Goal: Task Accomplishment & Management: Use online tool/utility

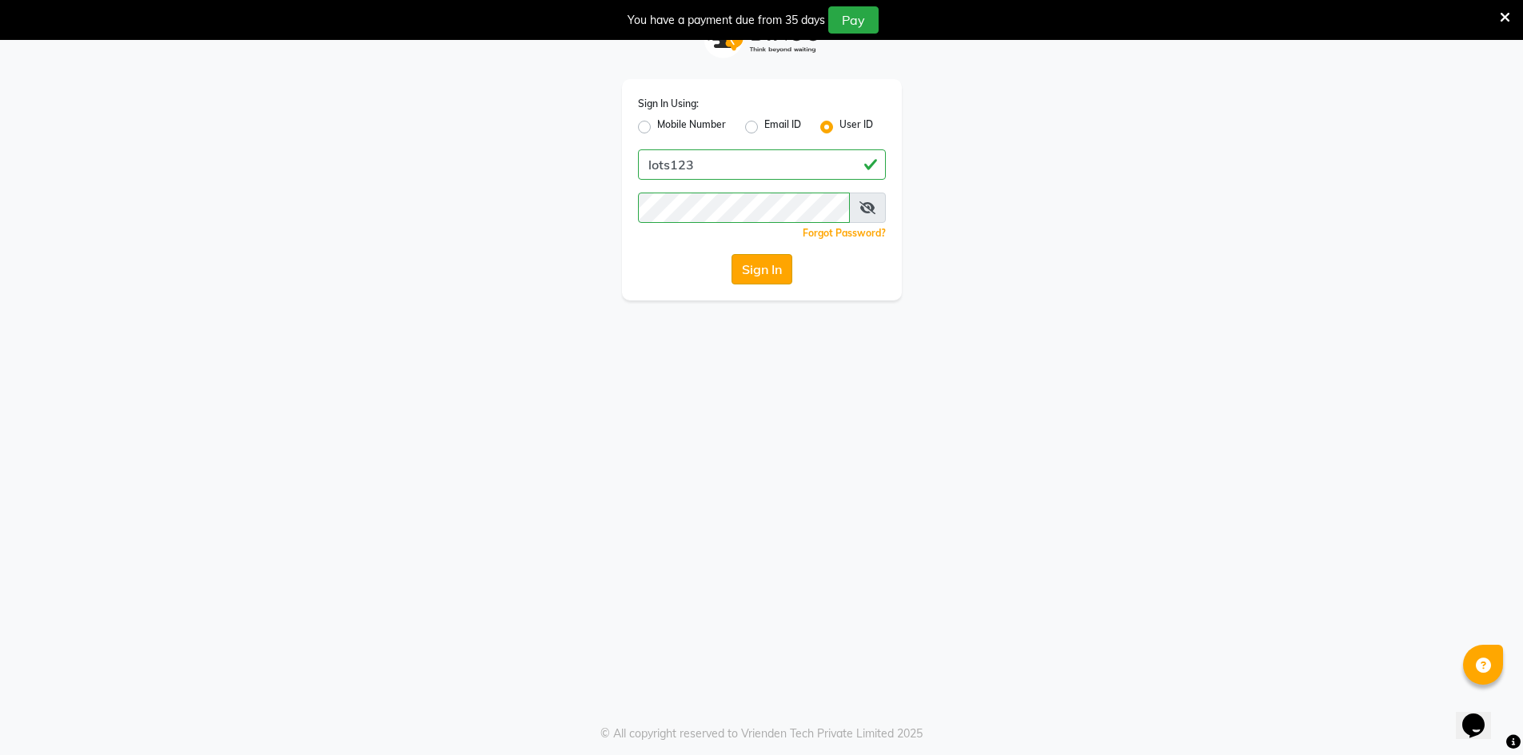
click at [751, 272] on button "Sign In" at bounding box center [761, 269] width 61 height 30
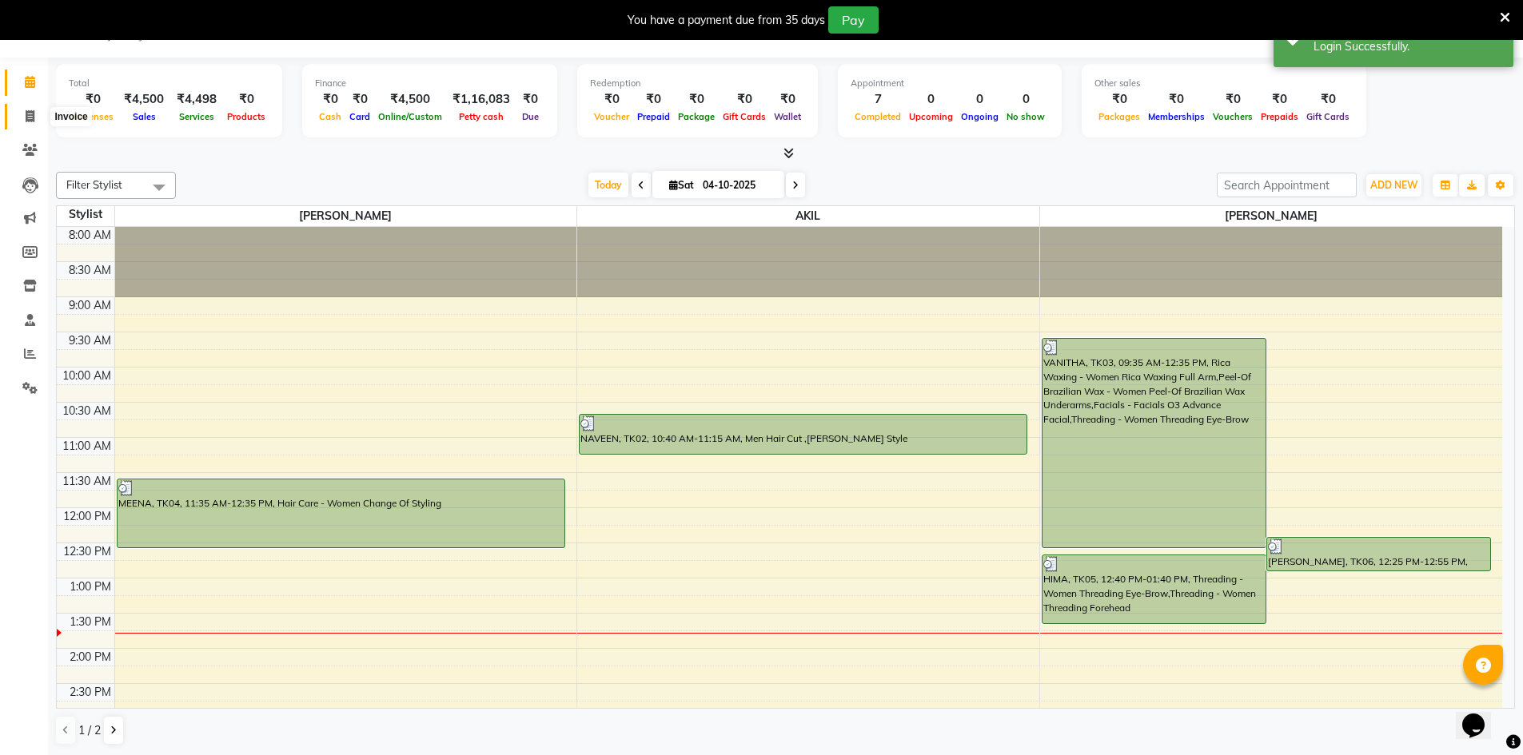
click at [35, 122] on span at bounding box center [30, 117] width 28 height 18
select select "service"
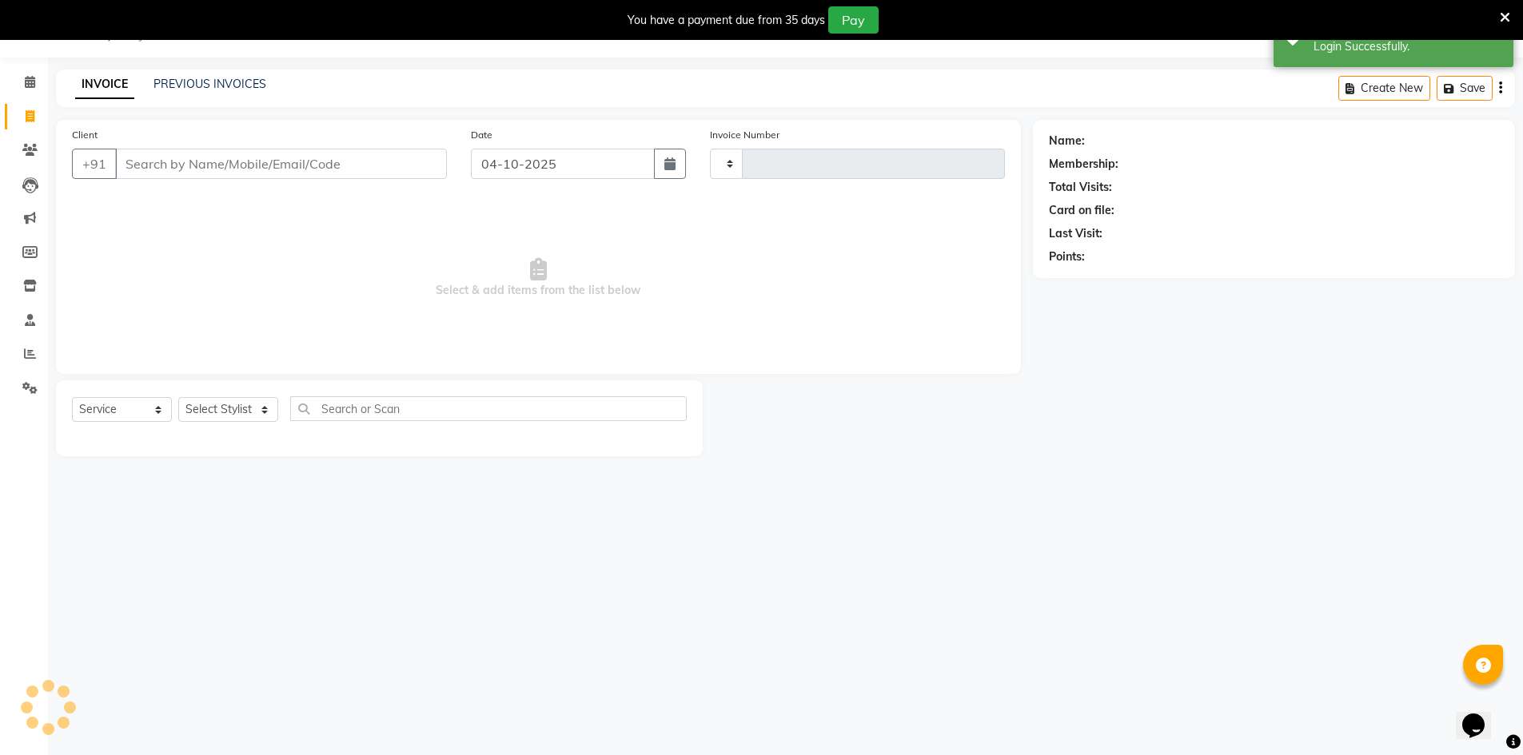
type input "1364"
select select "7339"
